Goal: Information Seeking & Learning: Learn about a topic

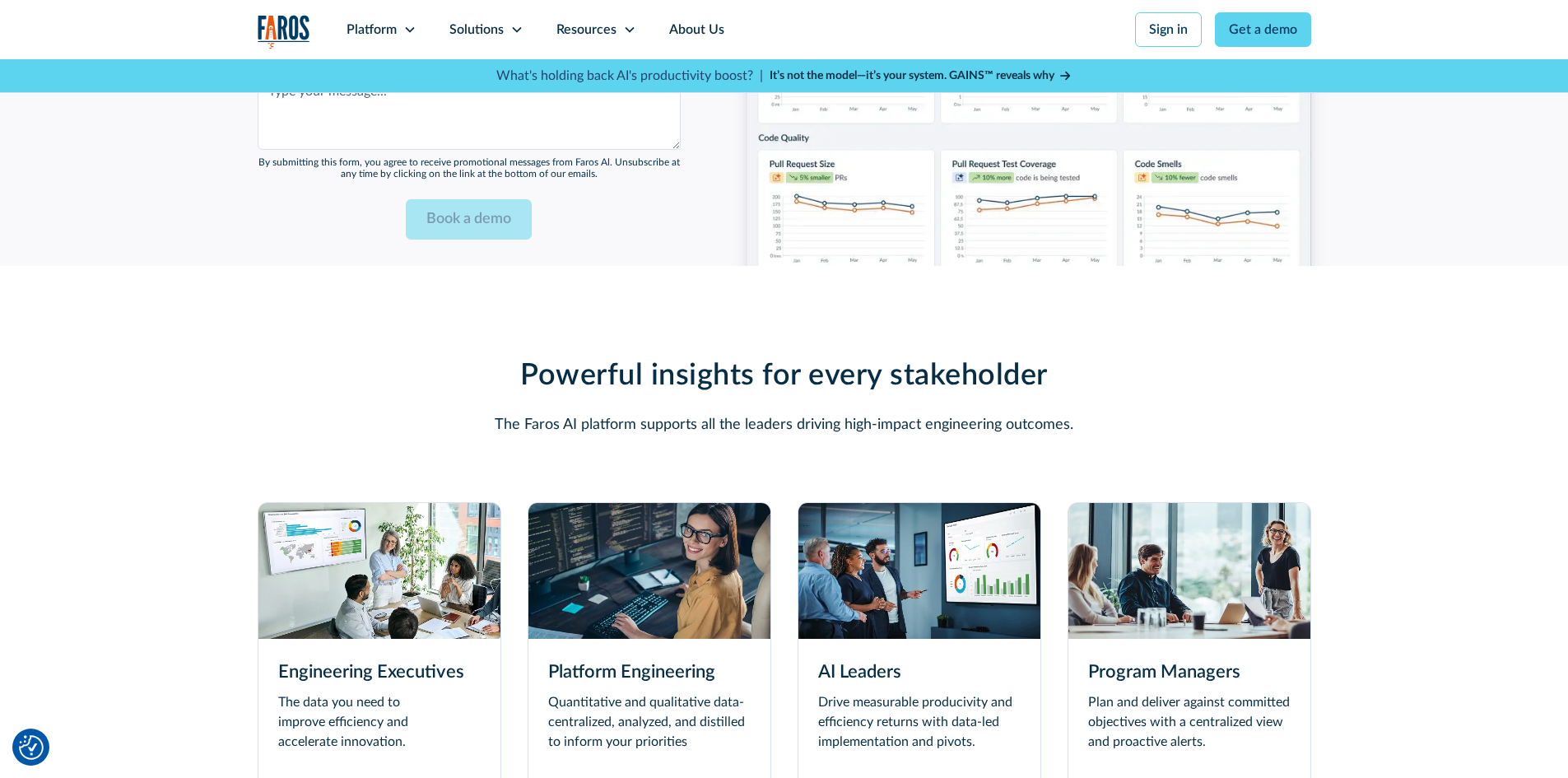
scroll to position [4446, 0]
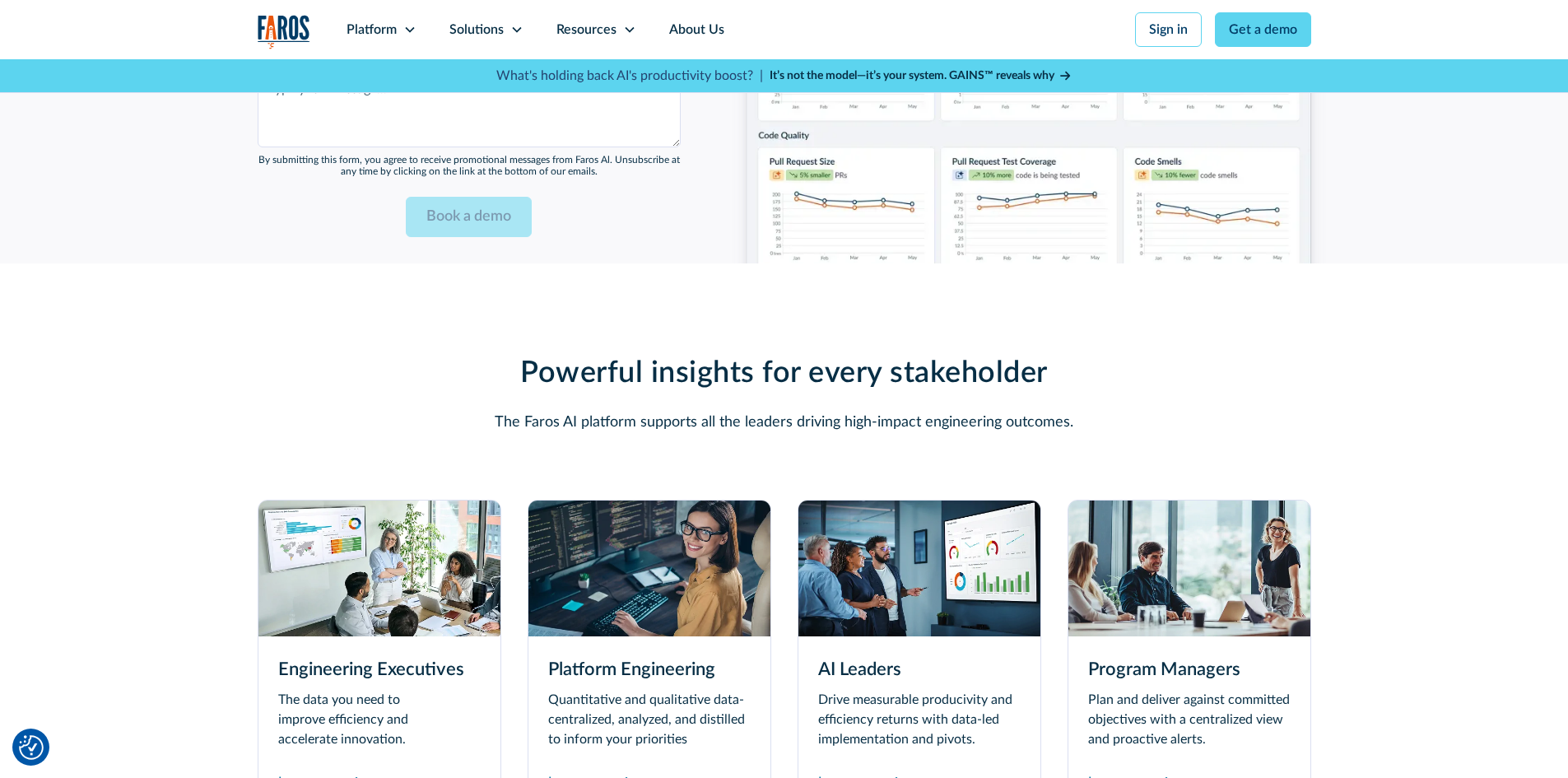
click at [387, 553] on img at bounding box center [379, 568] width 242 height 135
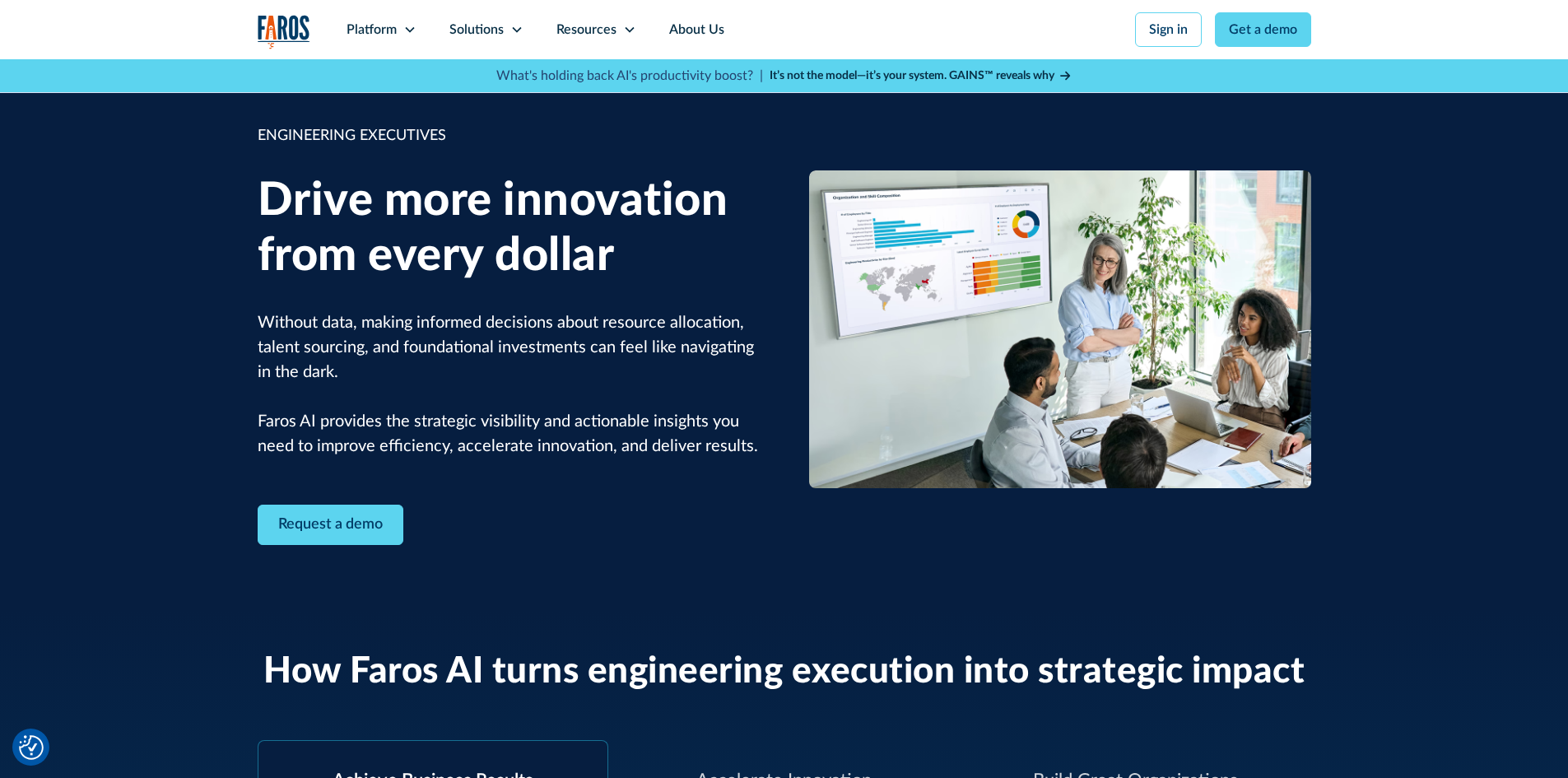
click at [928, 71] on strong "It’s not the model—it’s your system. GAINS™ reveals why" at bounding box center [912, 75] width 284 height 12
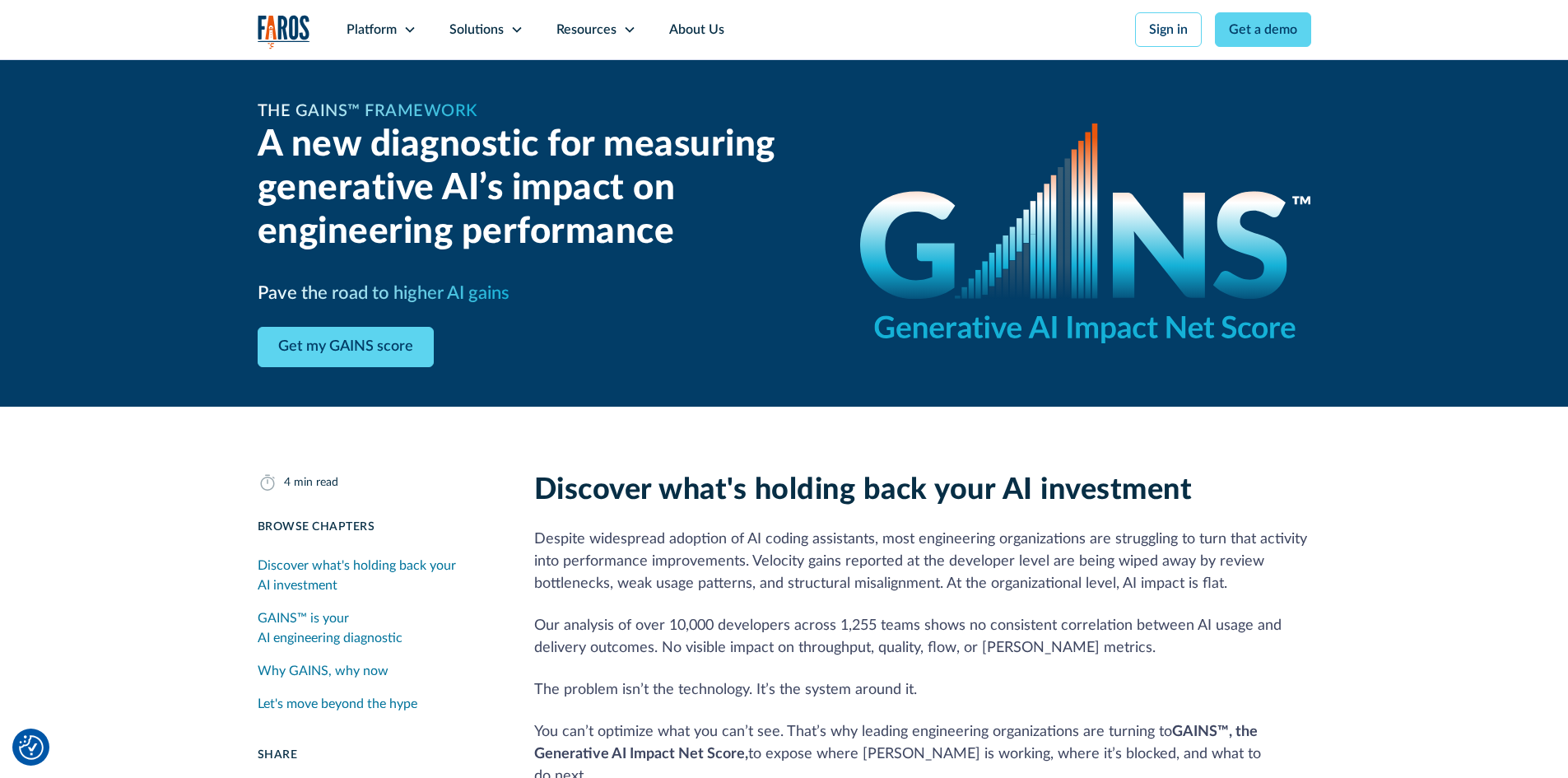
click at [391, 590] on div "Discover what's holding back your AI investment" at bounding box center [375, 575] width 237 height 40
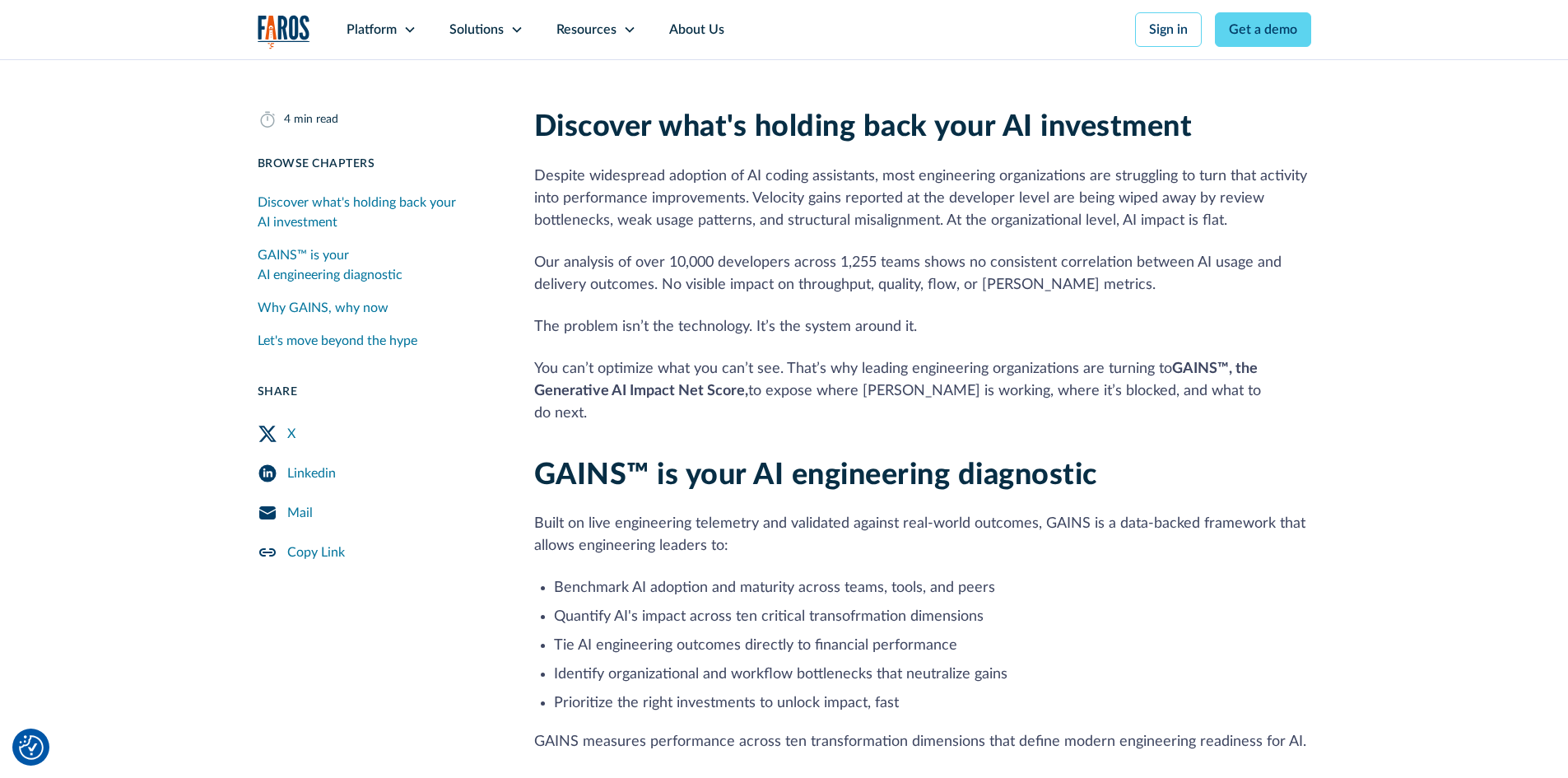
scroll to position [380, 0]
